Goal: Contribute content: Contribute content

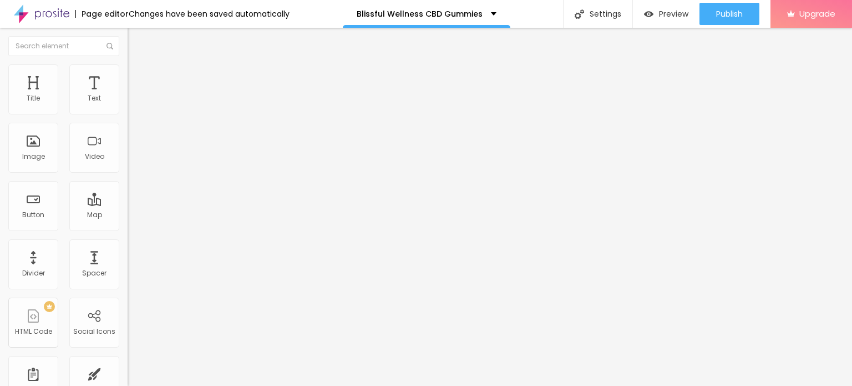
click at [133, 160] on icon "button" at bounding box center [135, 157] width 4 height 4
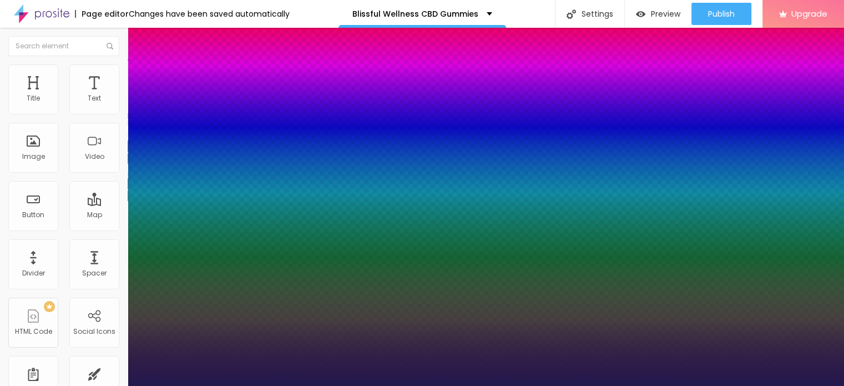
type input "1"
type input "13"
type input "1"
type input "15"
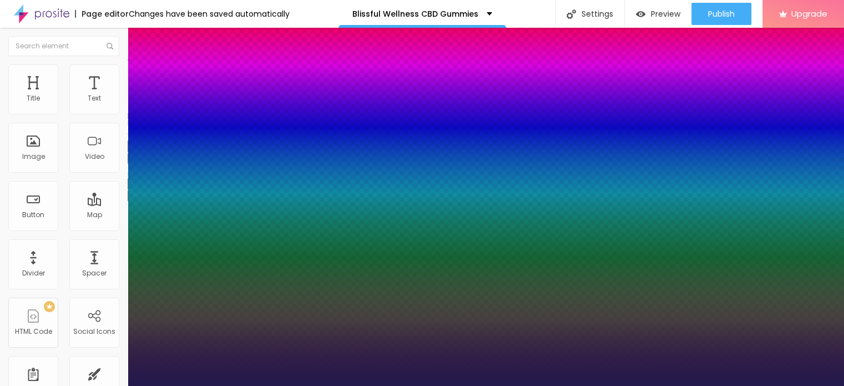
type input "15"
type input "1"
type input "19"
type input "1"
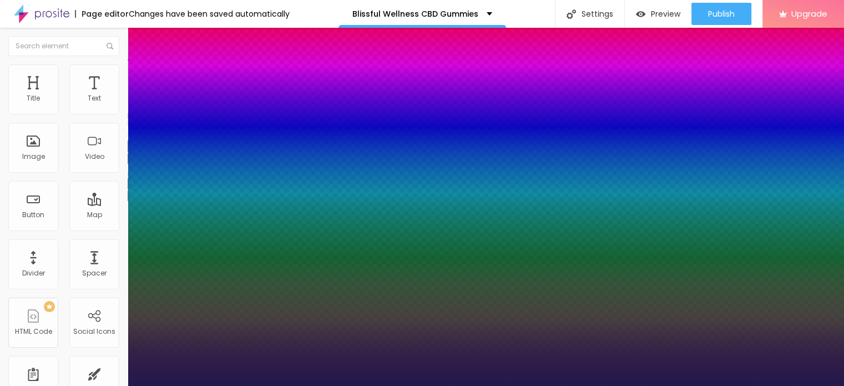
type input "20"
type input "1"
type input "21"
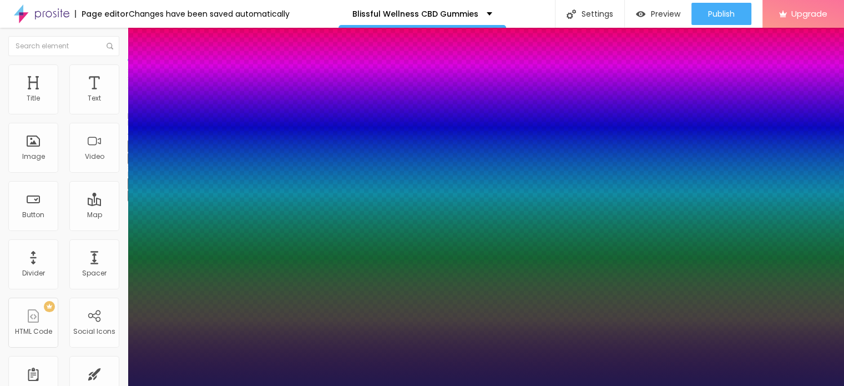
type input "1"
type input "22"
type input "1"
type input "23"
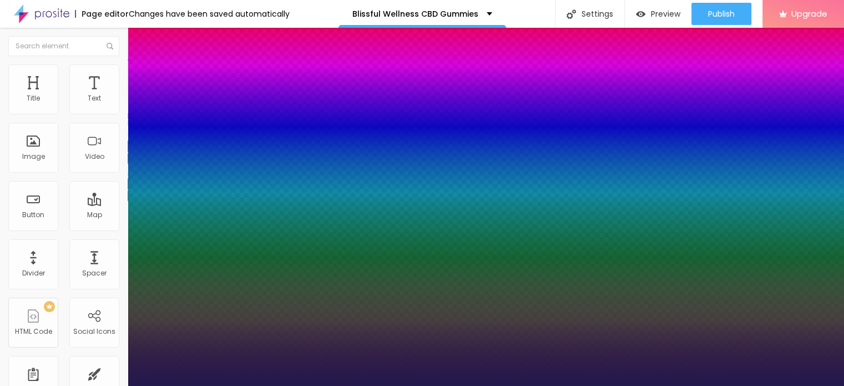
type input "23"
type input "1"
type input "24"
type input "1"
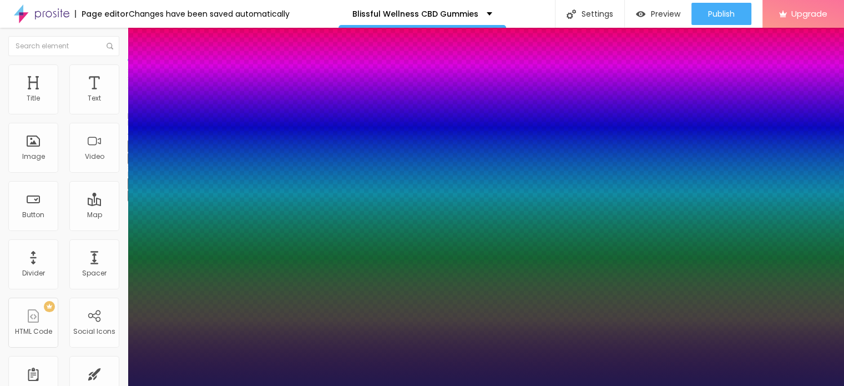
type input "25"
type input "1"
type input "26"
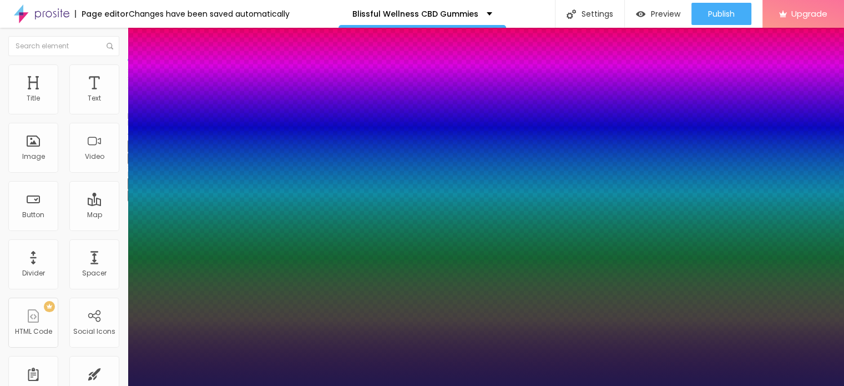
type input "1"
type input "27"
type input "1"
type input "29"
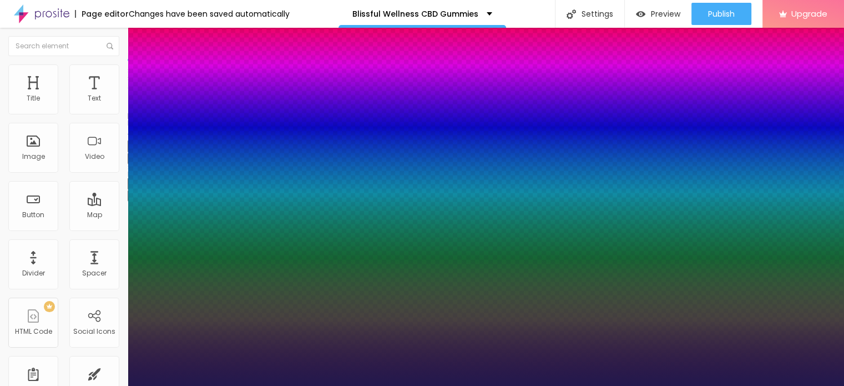
type input "29"
type input "1"
type input "30"
type input "1"
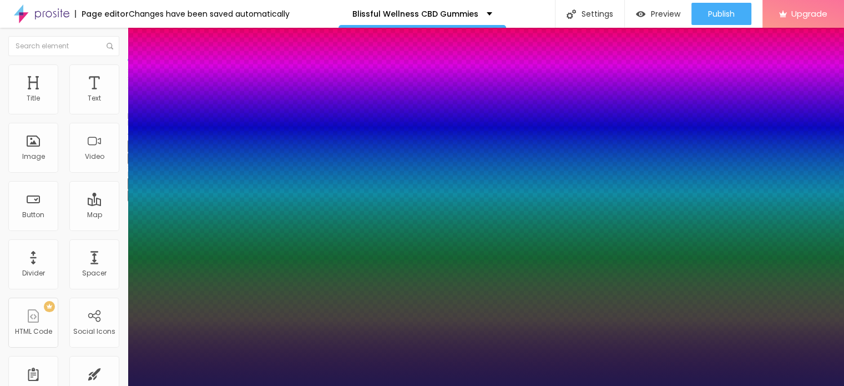
type input "31"
type input "1"
type input "32"
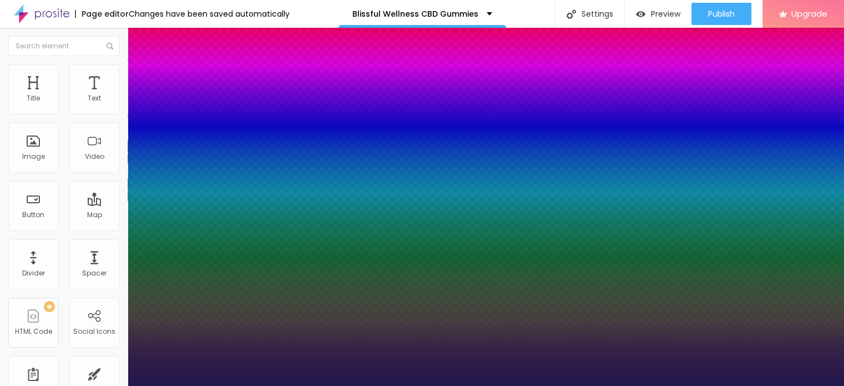
type input "1"
type input "33"
type input "1"
type input "34"
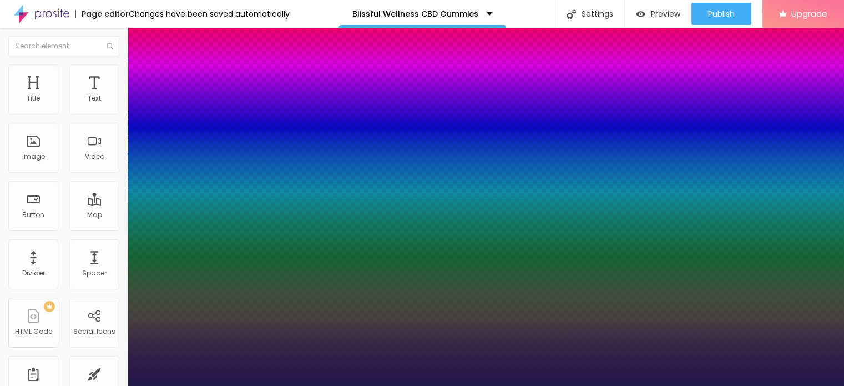
type input "34"
type input "1"
type input "35"
type input "1"
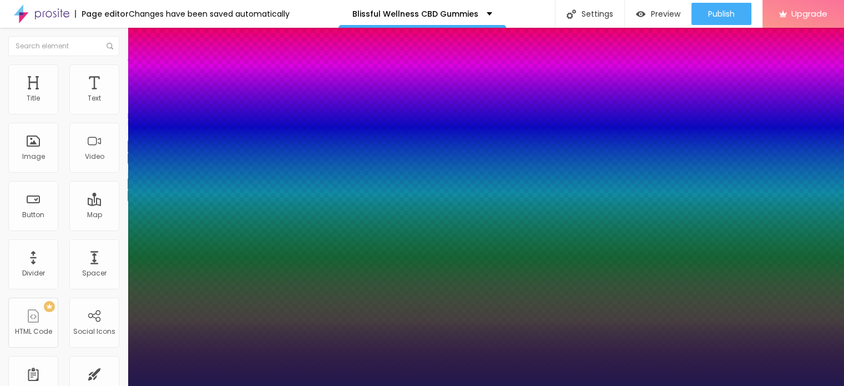
type input "36"
type input "1"
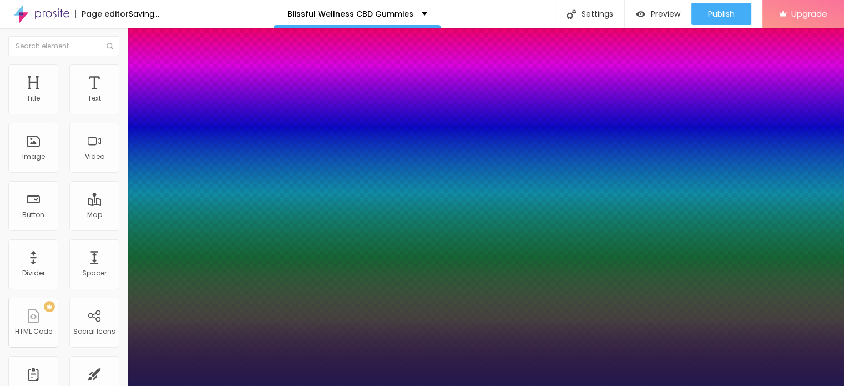
type input "37"
type input "1"
type input "38"
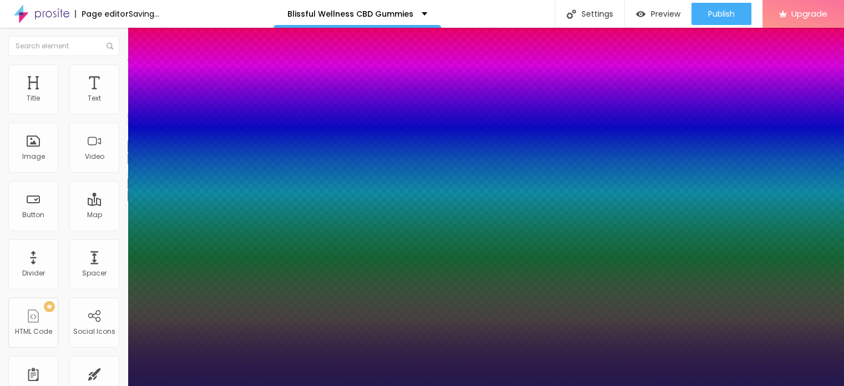
type input "1"
type input "39"
type input "1"
type input "42"
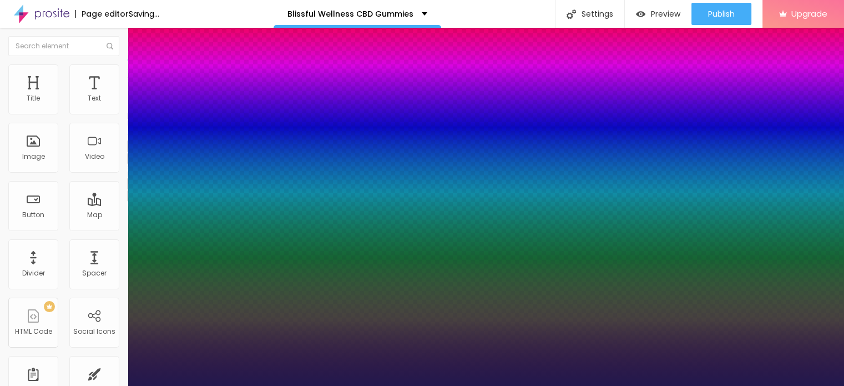
type input "42"
type input "1"
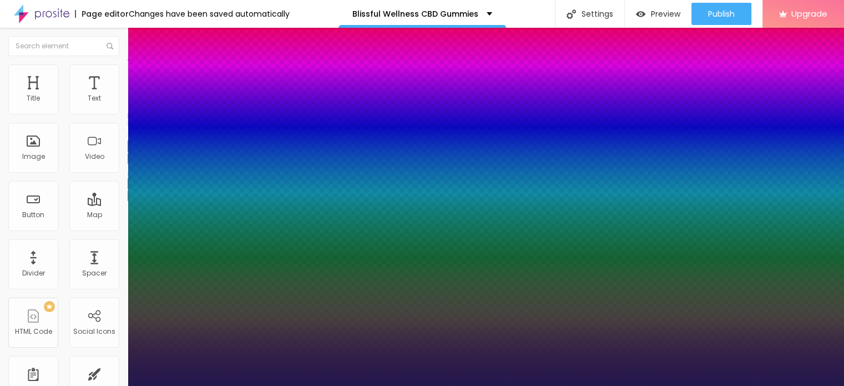
type input "43"
type input "1"
type input "44"
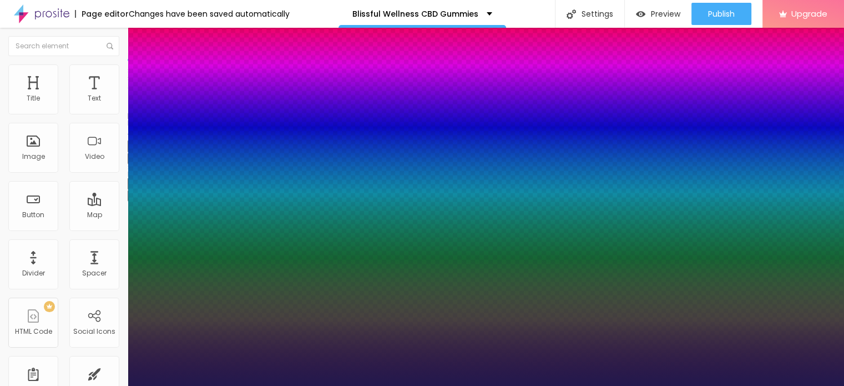
type input "1"
type input "45"
type input "1"
drag, startPoint x: 147, startPoint y: 312, endPoint x: 175, endPoint y: 313, distance: 28.3
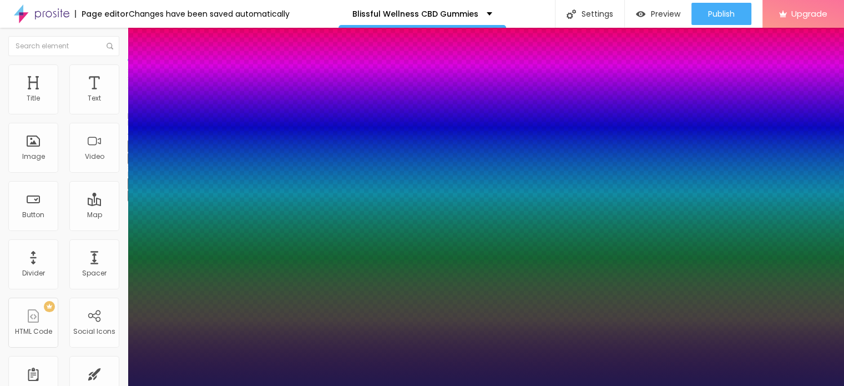
type input "45"
click at [544, 385] on div at bounding box center [422, 386] width 844 height 0
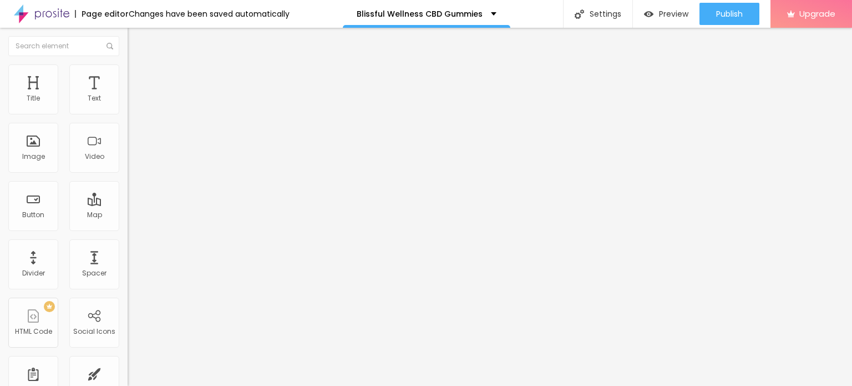
click at [128, 95] on span "Add image" at bounding box center [150, 90] width 45 height 9
click at [128, 68] on img at bounding box center [133, 69] width 10 height 10
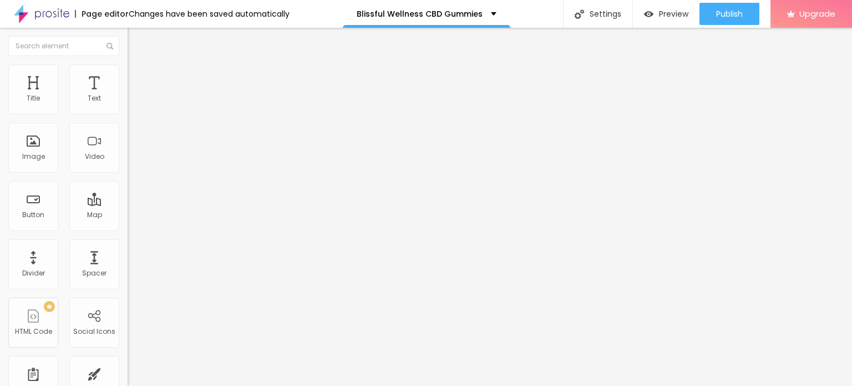
type input "95"
type input "90"
type input "85"
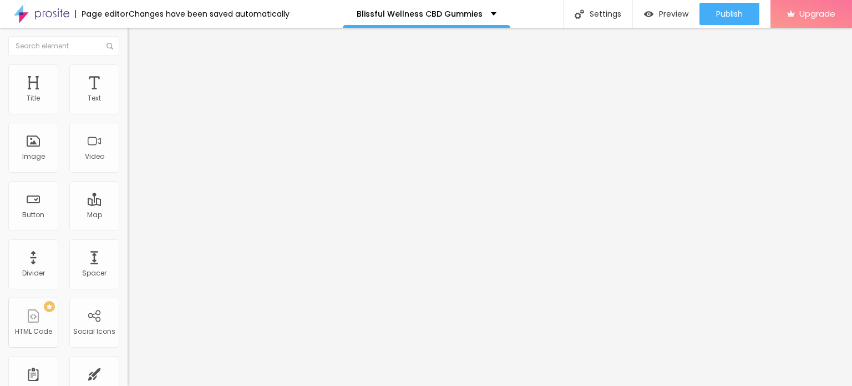
type input "85"
type input "80"
type input "75"
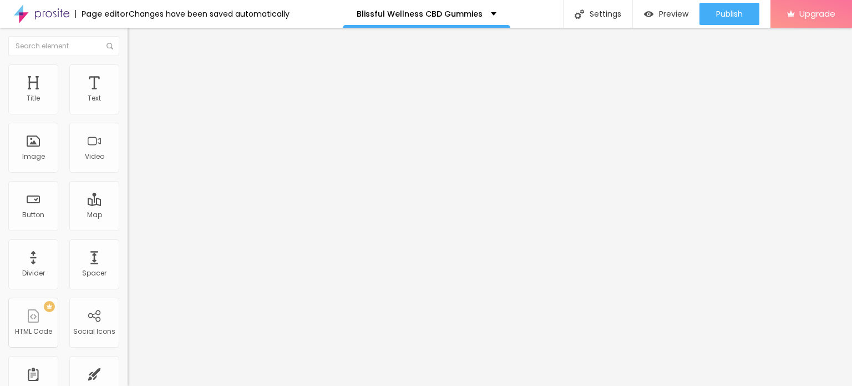
type input "70"
type input "65"
type input "60"
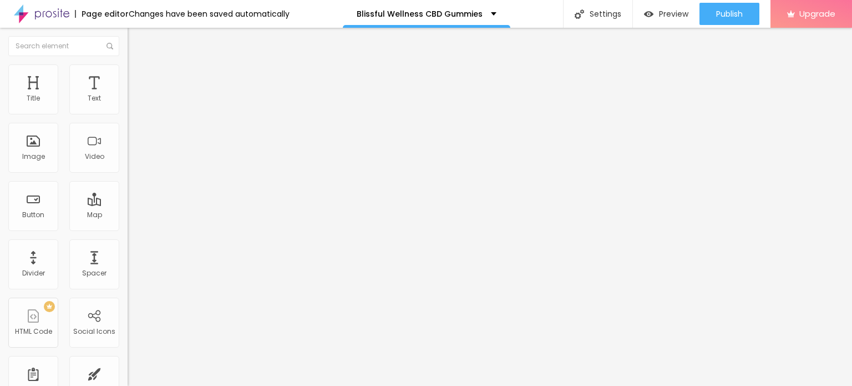
type input "60"
type input "55"
type input "50"
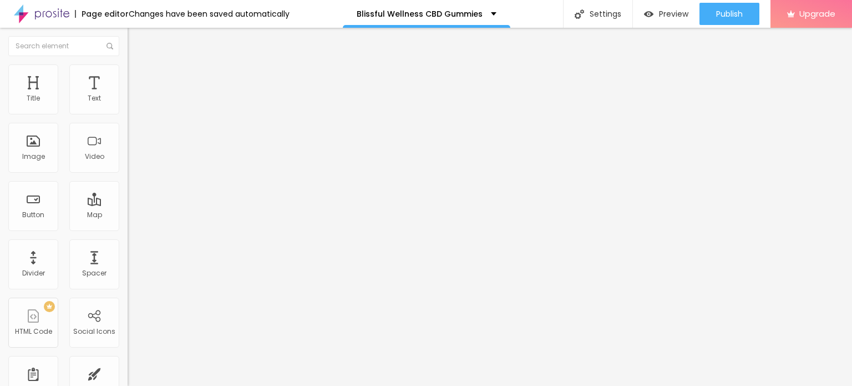
type input "45"
type input "40"
type input "35"
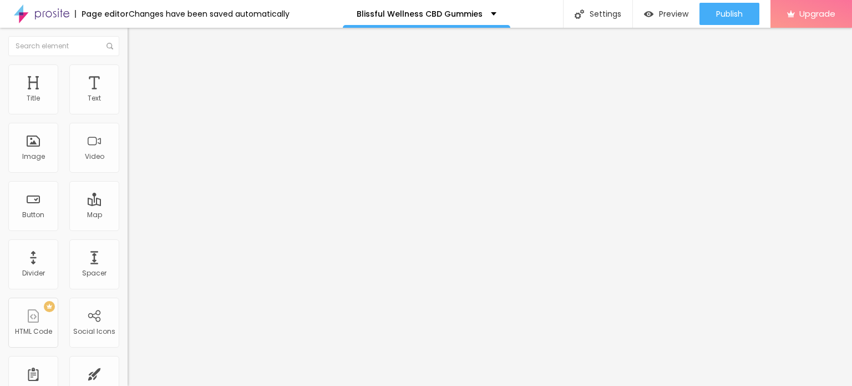
type input "35"
type input "30"
type input "25"
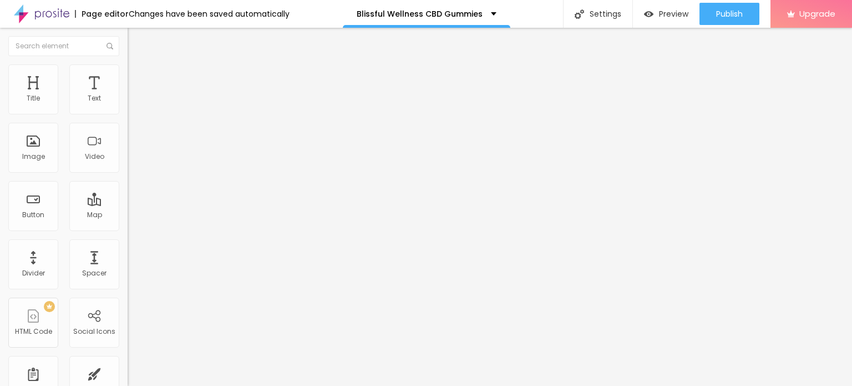
type input "20"
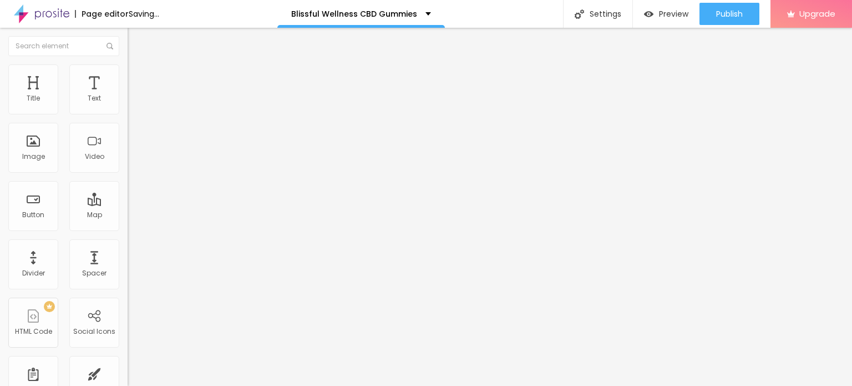
type input "25"
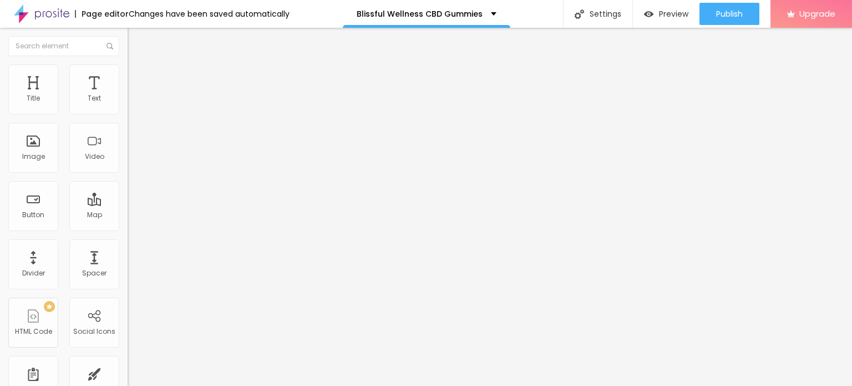
drag, startPoint x: 114, startPoint y: 119, endPoint x: 31, endPoint y: 115, distance: 83.9
type input "25"
click at [128, 114] on input "range" at bounding box center [164, 109] width 72 height 9
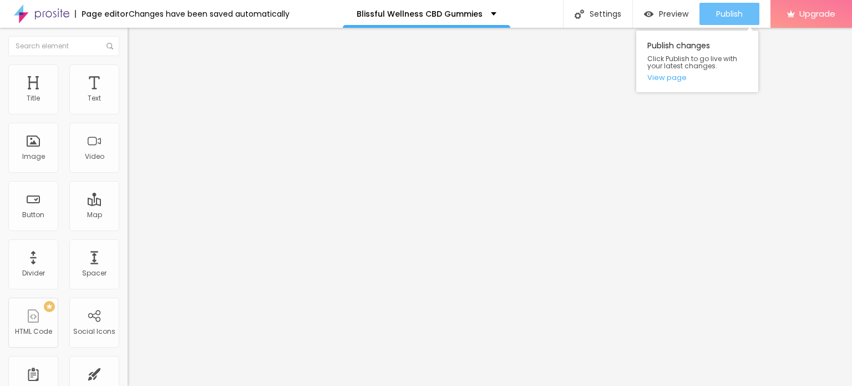
click at [728, 13] on span "Publish" at bounding box center [729, 13] width 27 height 9
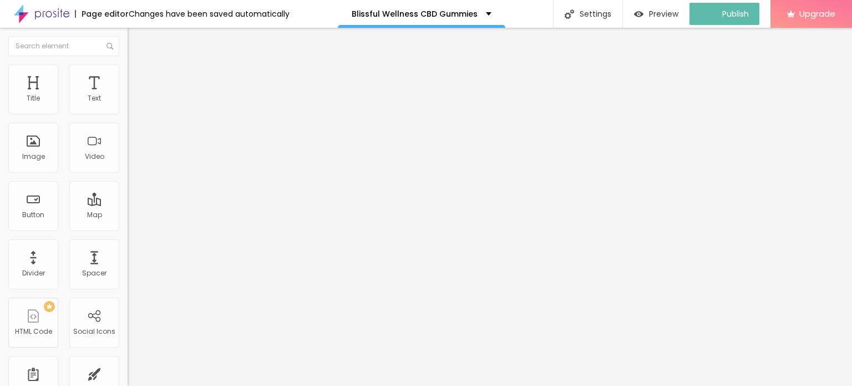
click at [21, 13] on img at bounding box center [41, 14] width 55 height 28
